Goal: Check status: Check status

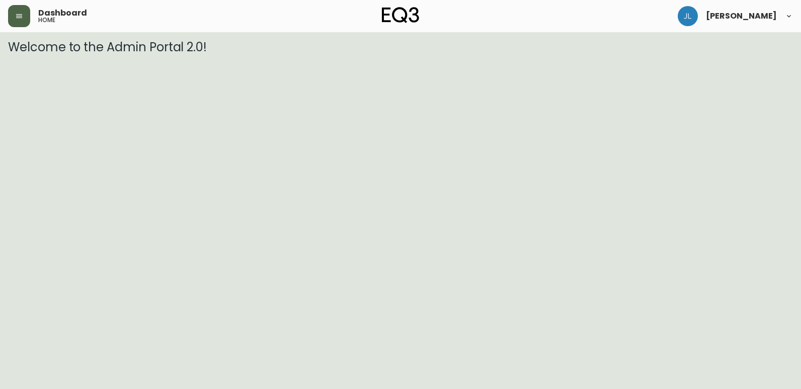
click at [13, 10] on button "button" at bounding box center [19, 16] width 22 height 22
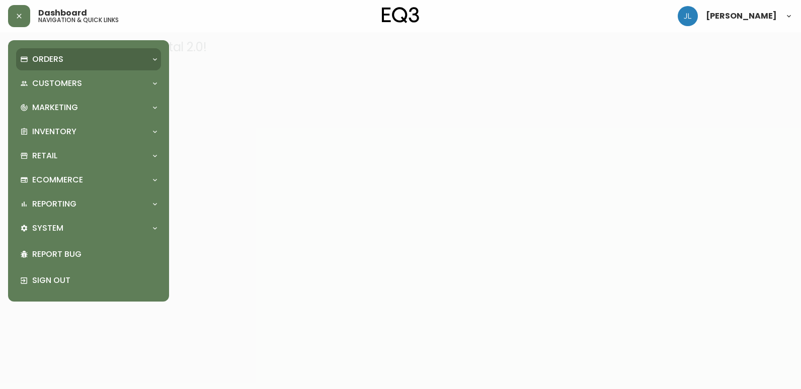
click at [75, 66] on div "Orders" at bounding box center [88, 59] width 145 height 22
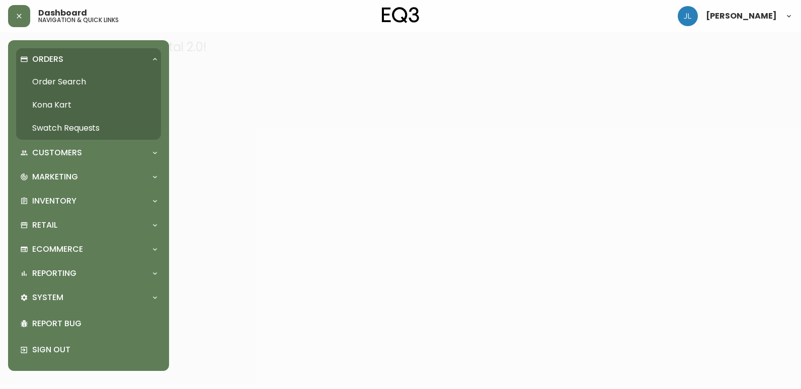
click at [76, 80] on link "Order Search" at bounding box center [88, 81] width 145 height 23
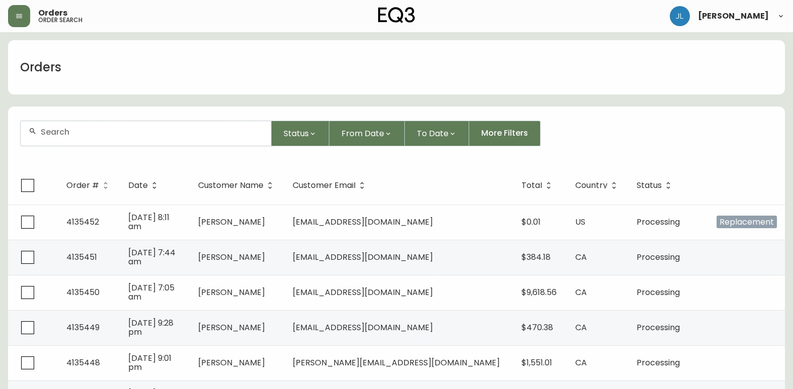
click at [144, 134] on input "text" at bounding box center [152, 132] width 222 height 10
paste input "4133329"
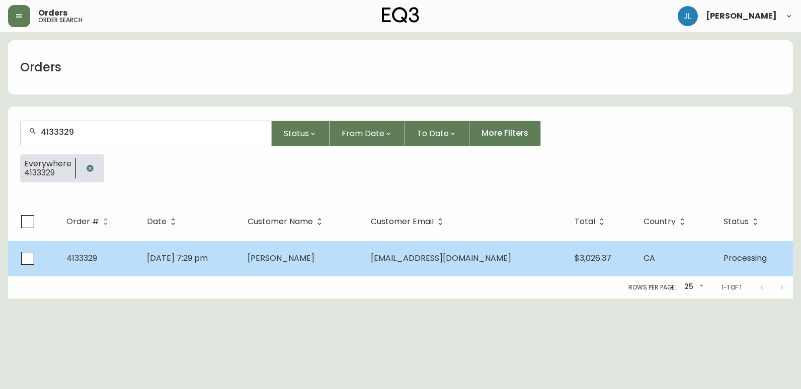
type input "4133329"
click at [239, 252] on td "[DATE] 7:29 pm" at bounding box center [189, 258] width 100 height 35
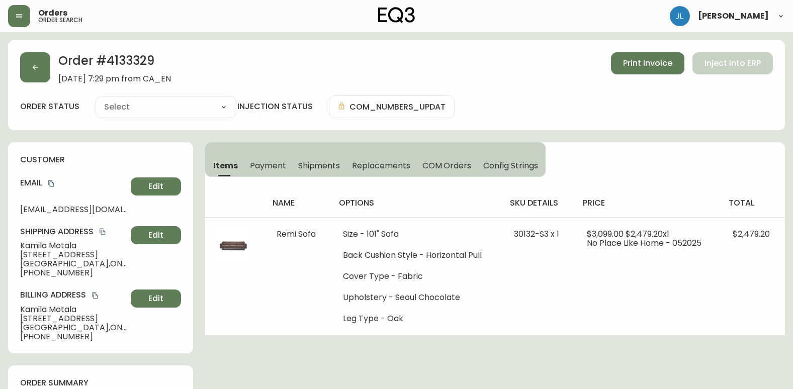
type input "Processing"
select select "PROCESSING"
click at [323, 161] on span "Shipments" at bounding box center [319, 165] width 42 height 11
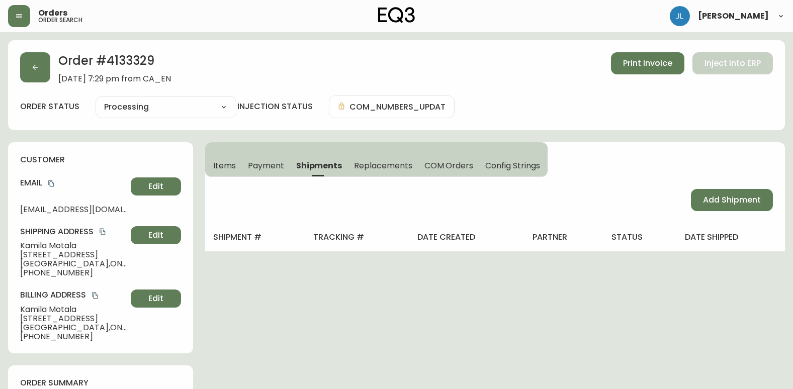
click at [223, 165] on span "Items" at bounding box center [224, 165] width 23 height 11
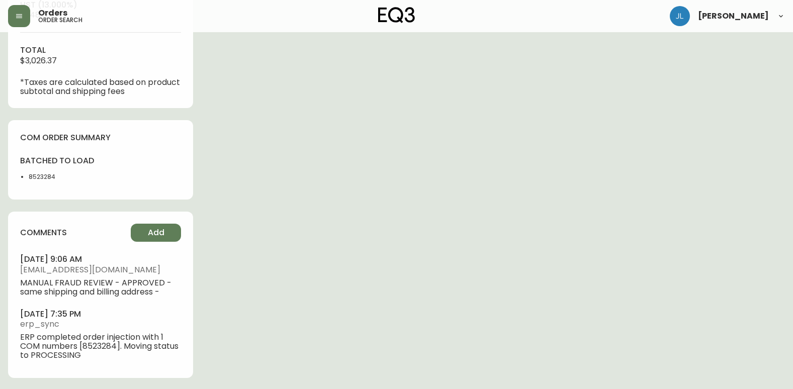
scroll to position [468, 0]
drag, startPoint x: 73, startPoint y: 185, endPoint x: 31, endPoint y: 183, distance: 42.3
click at [31, 183] on div "batched to load 8523284" at bounding box center [57, 170] width 74 height 32
drag, startPoint x: 68, startPoint y: 180, endPoint x: 27, endPoint y: 176, distance: 41.4
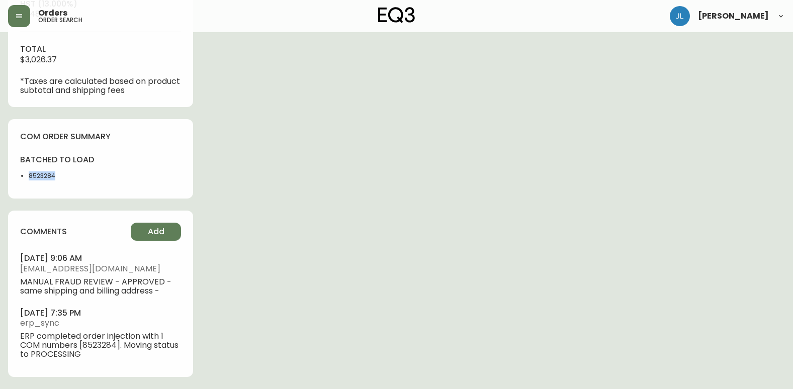
click at [27, 176] on ul "8523284" at bounding box center [57, 176] width 74 height 9
copy li "8523284"
drag, startPoint x: 495, startPoint y: 363, endPoint x: 487, endPoint y: 362, distance: 8.1
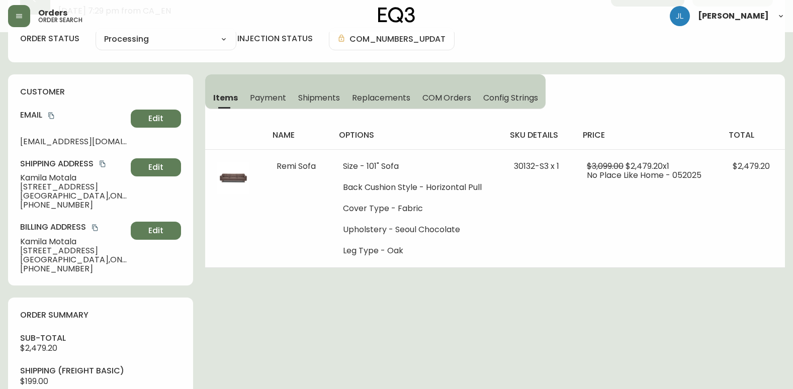
scroll to position [66, 0]
